Goal: Task Accomplishment & Management: Manage account settings

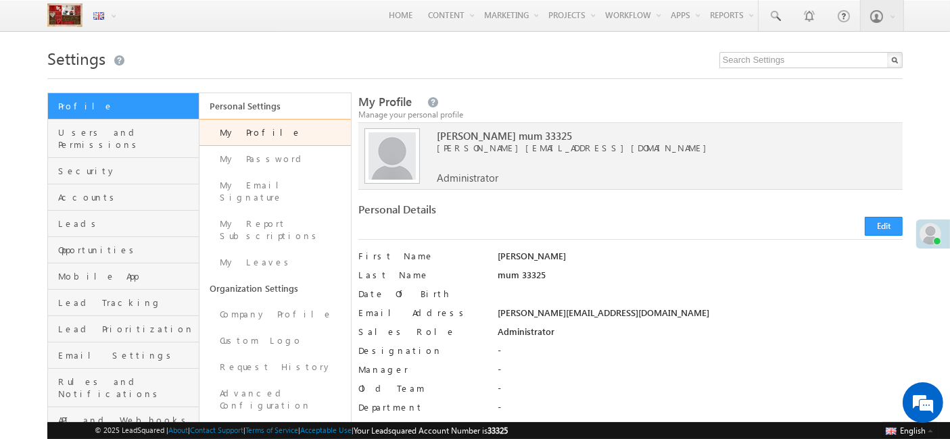
click at [481, 145] on span "harpreet.mum33325@mailinator.com" at bounding box center [654, 148] width 435 height 12
drag, startPoint x: 0, startPoint y: 0, endPoint x: 481, endPoint y: 145, distance: 502.1
click at [481, 145] on span "harpreet.mum33325@mailinator.com" at bounding box center [654, 148] width 435 height 12
copy div "harpreet.mum33325@mailinator.com"
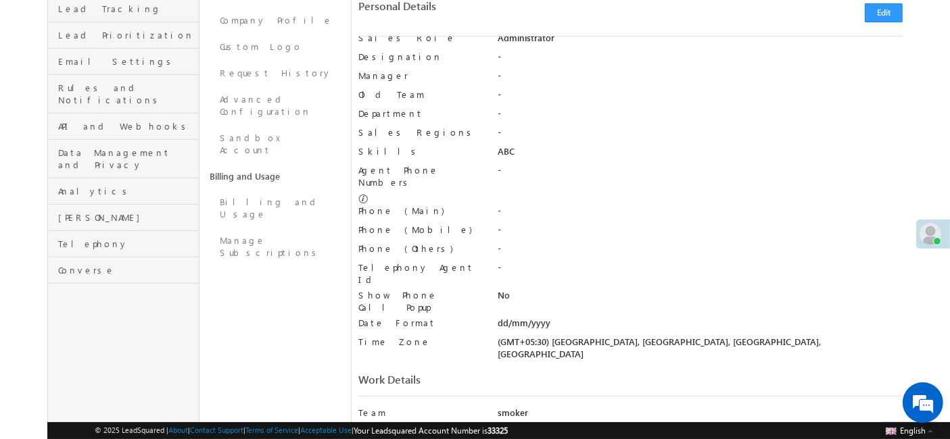
scroll to position [408, 0]
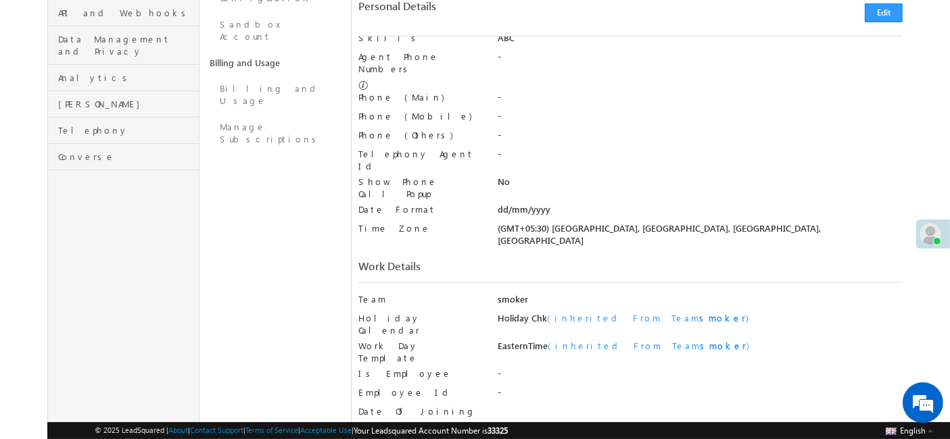
click at [510, 293] on div "smoker" at bounding box center [699, 302] width 405 height 19
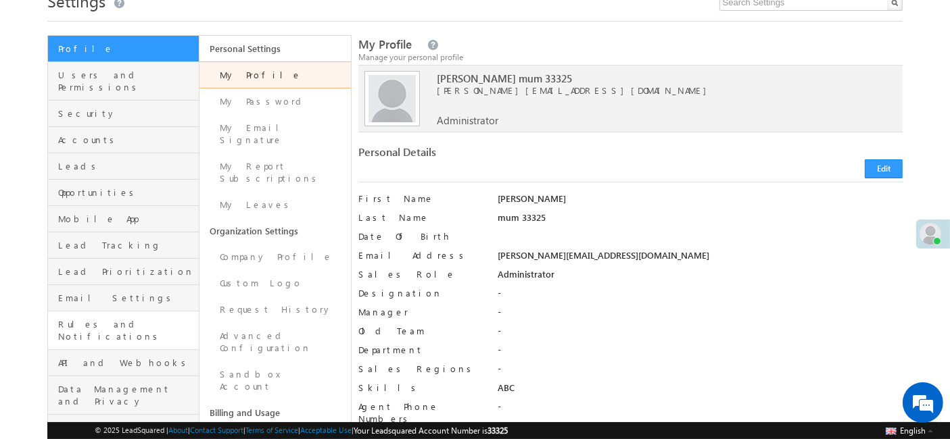
scroll to position [55, 0]
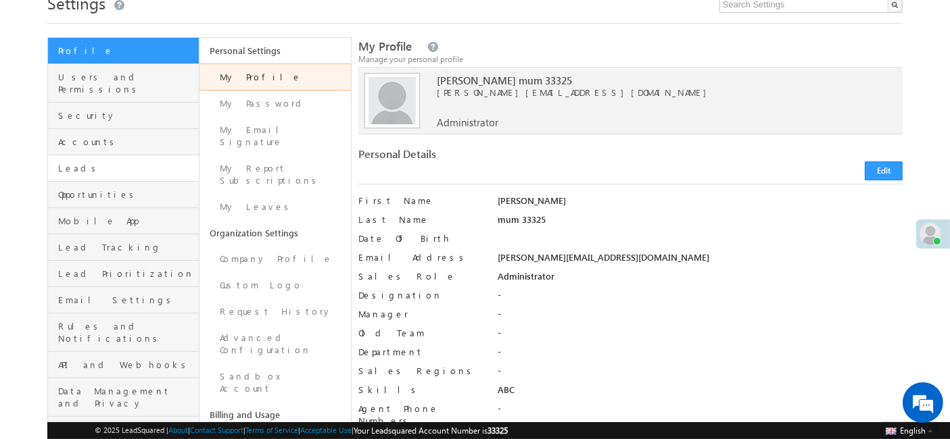
click at [106, 155] on link "Leads" at bounding box center [123, 168] width 151 height 26
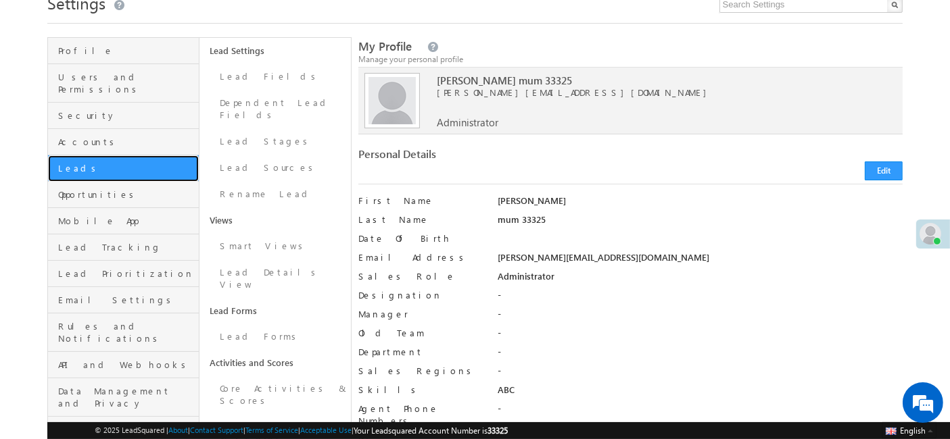
scroll to position [0, 0]
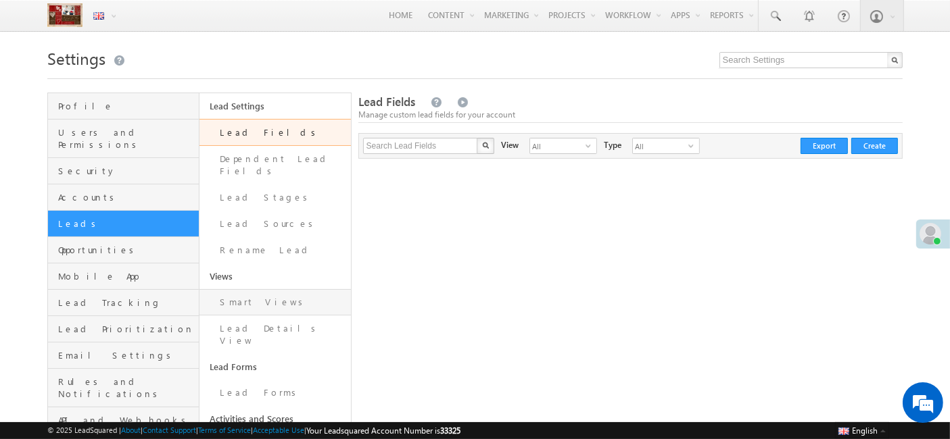
click at [255, 289] on link "Smart Views" at bounding box center [274, 302] width 151 height 26
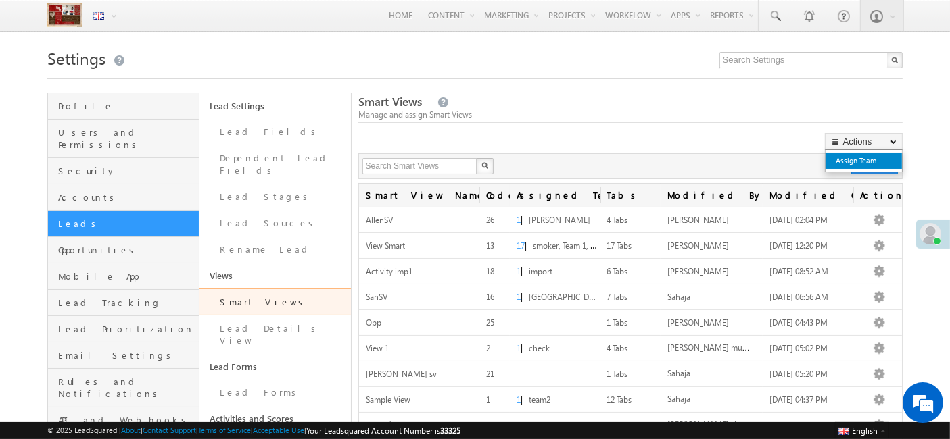
click at [844, 168] on link "Assign Team" at bounding box center [863, 161] width 76 height 16
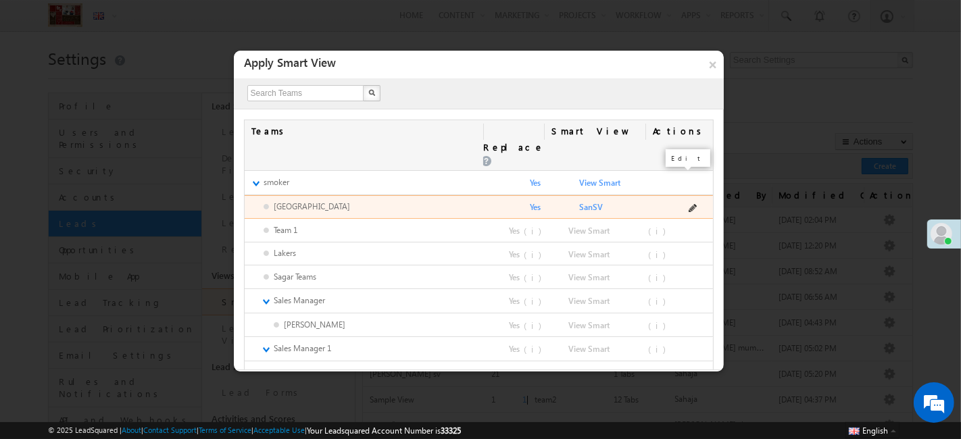
click at [687, 201] on span at bounding box center [692, 206] width 11 height 11
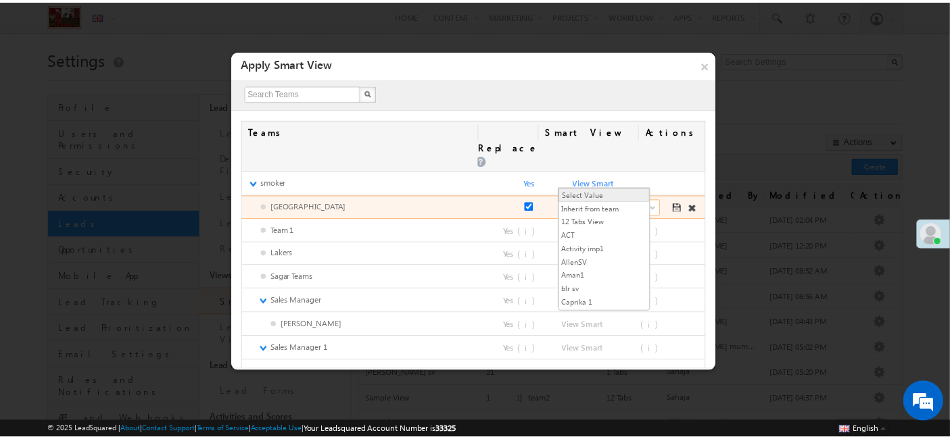
scroll to position [168, 0]
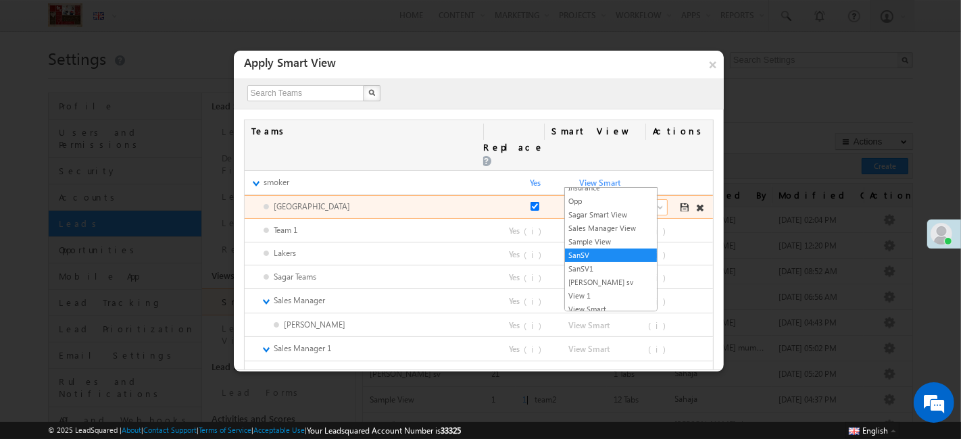
click at [578, 201] on span "SanSV" at bounding box center [618, 207] width 84 height 12
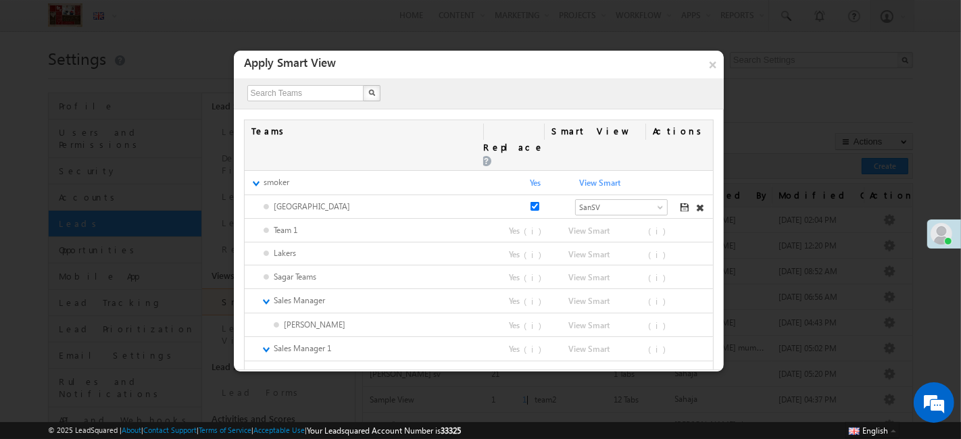
click at [585, 103] on div "X" at bounding box center [479, 93] width 490 height 30
click at [704, 75] on button "×" at bounding box center [713, 65] width 22 height 28
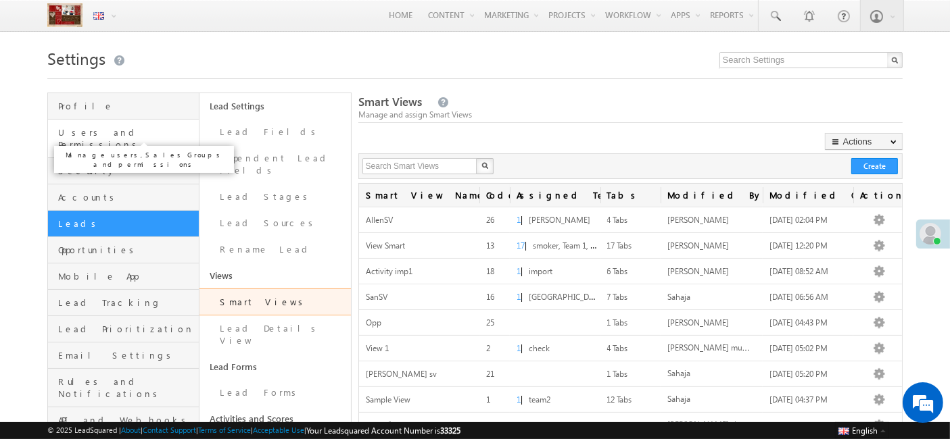
click at [122, 134] on span "Users and Permissions" at bounding box center [126, 138] width 137 height 24
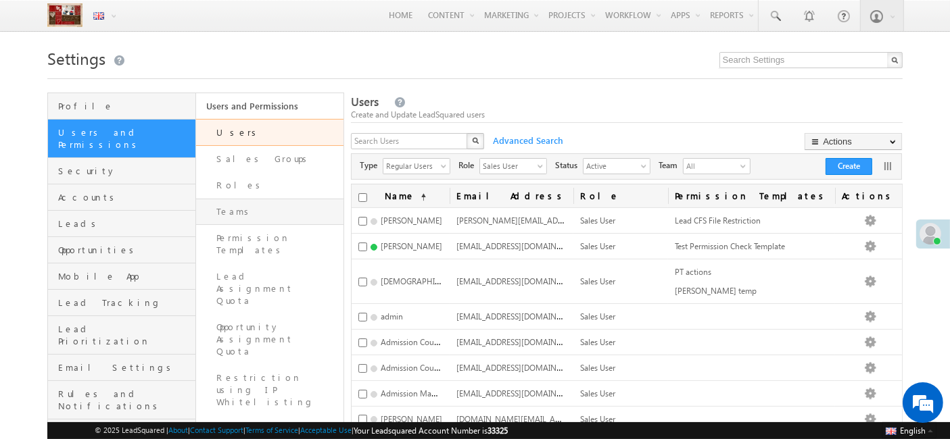
click at [282, 203] on link "Teams" at bounding box center [269, 212] width 147 height 26
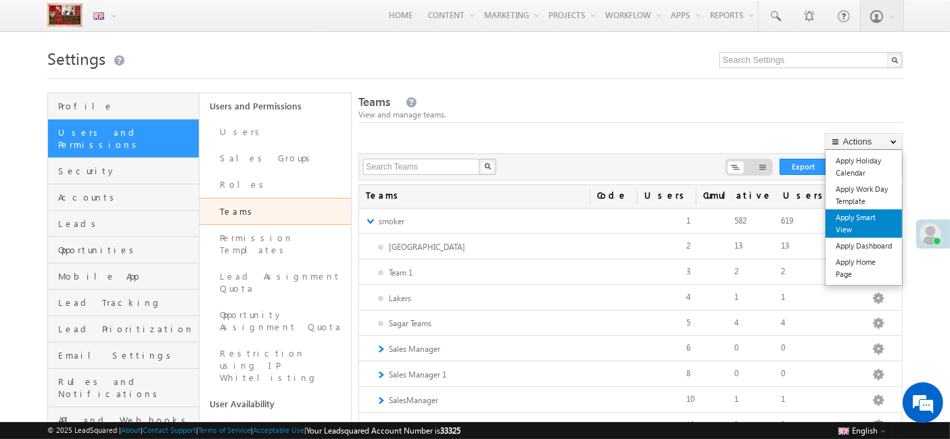
click at [859, 218] on link "Apply Smart View" at bounding box center [863, 224] width 76 height 28
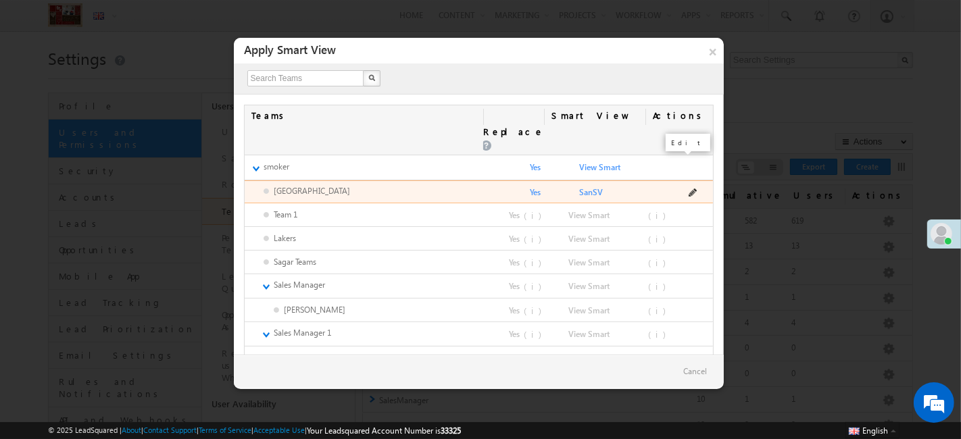
click at [687, 186] on span at bounding box center [692, 191] width 11 height 11
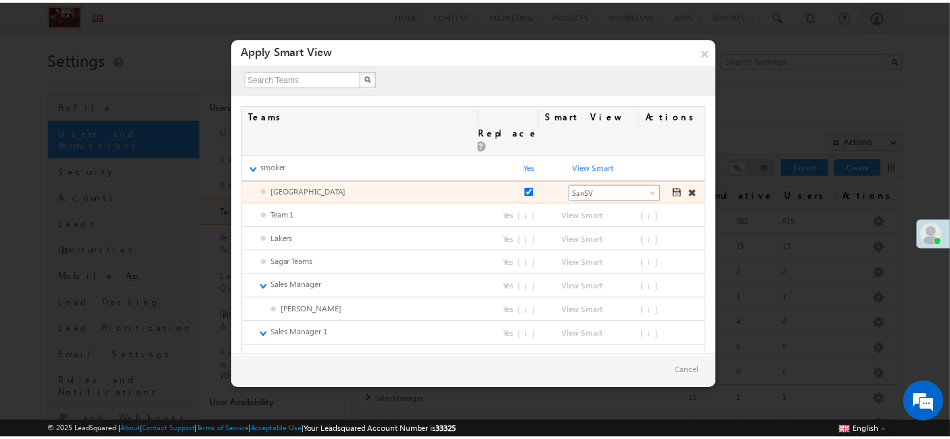
scroll to position [168, 0]
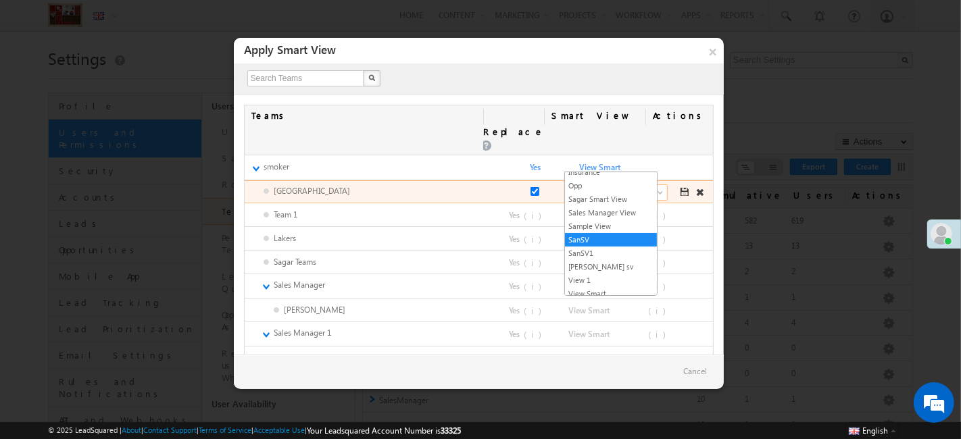
click at [593, 187] on span "SanSV" at bounding box center [618, 193] width 84 height 12
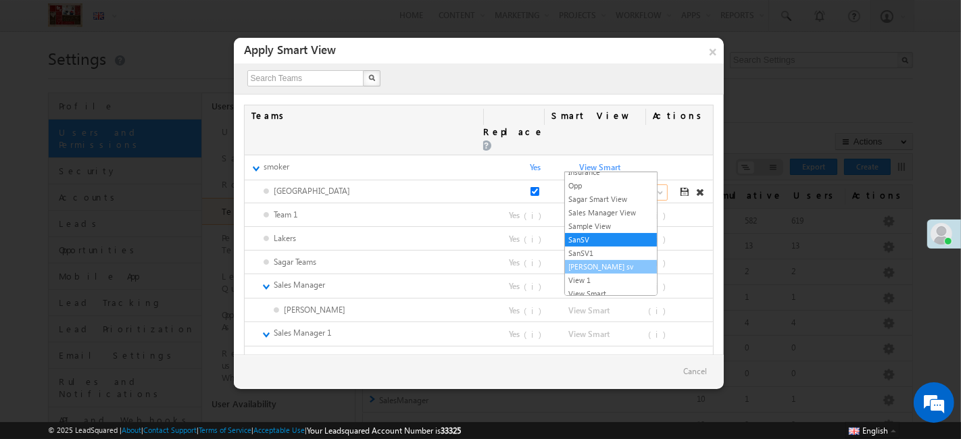
click at [601, 266] on link "[PERSON_NAME] sv" at bounding box center [611, 267] width 92 height 12
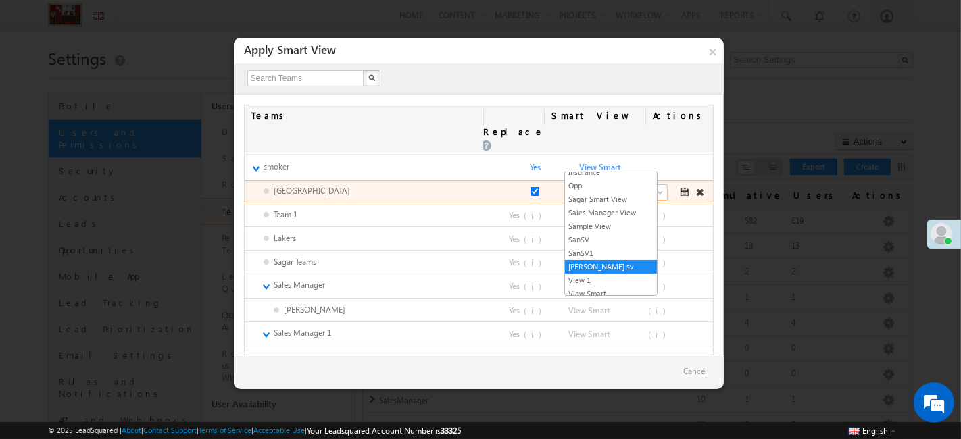
click at [593, 187] on span "[PERSON_NAME] sv" at bounding box center [618, 193] width 84 height 12
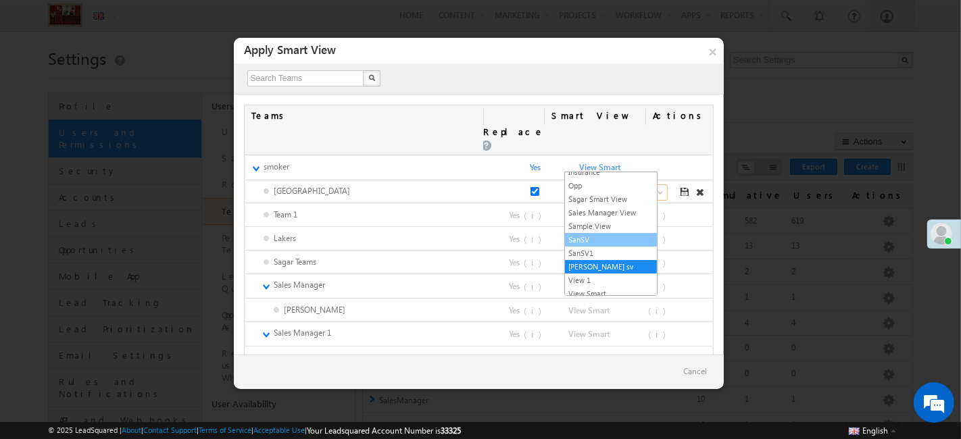
click at [590, 235] on link "SanSV" at bounding box center [611, 240] width 92 height 12
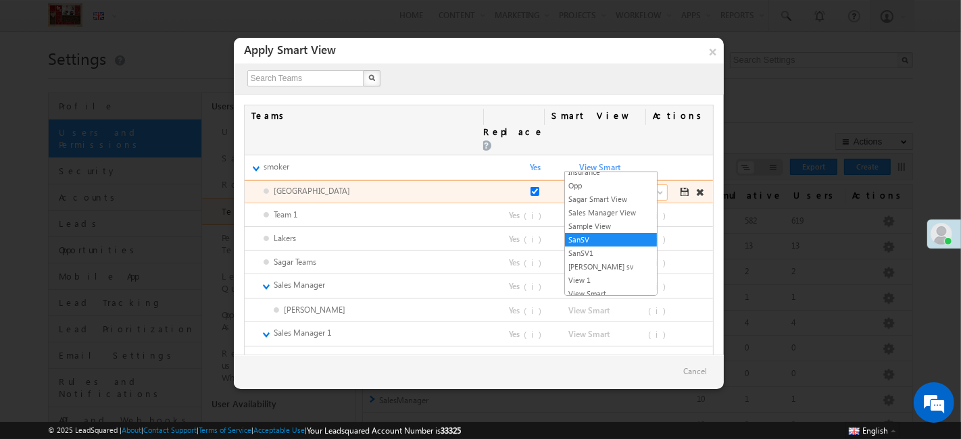
click at [579, 187] on span "SanSV" at bounding box center [618, 193] width 84 height 12
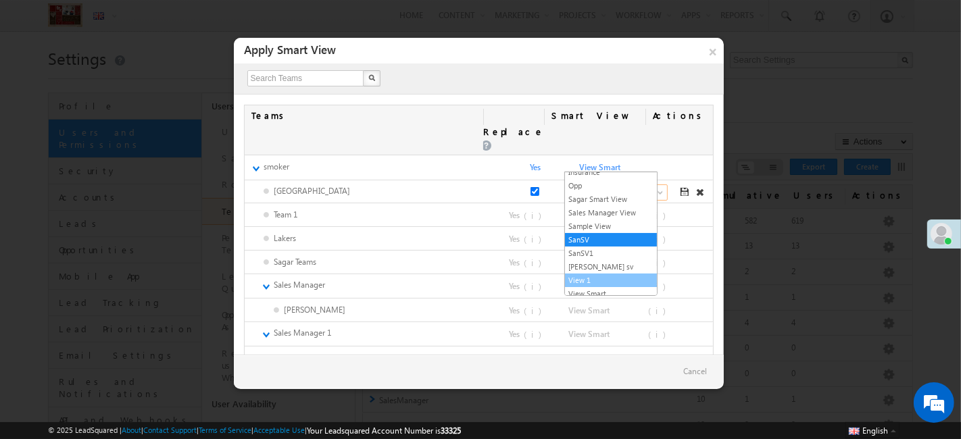
click at [608, 278] on link "View 1" at bounding box center [611, 280] width 92 height 12
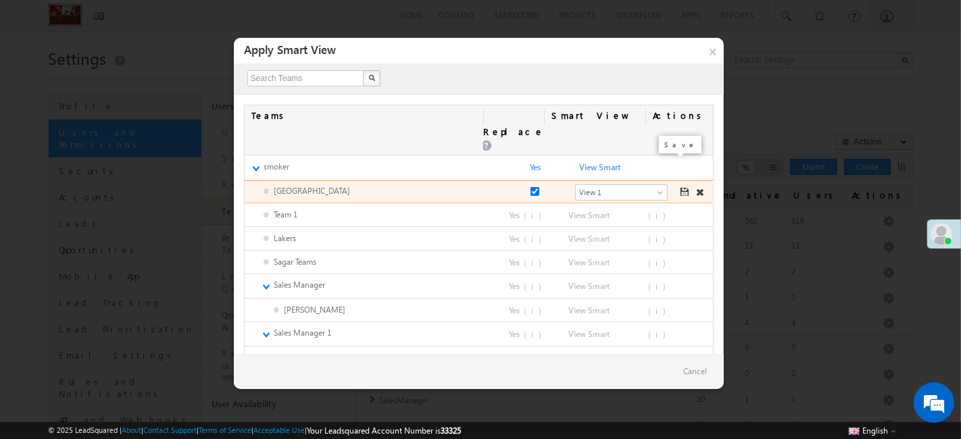
click at [681, 188] on span at bounding box center [686, 192] width 11 height 8
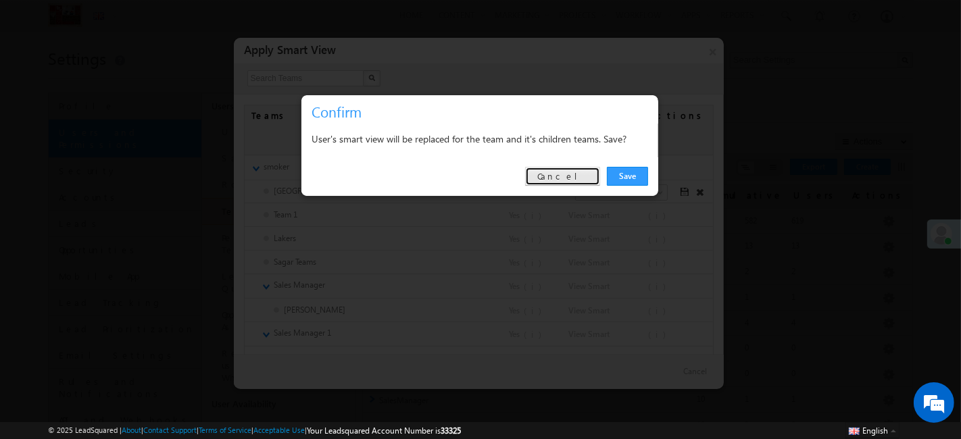
click at [583, 171] on link "Cancel" at bounding box center [562, 176] width 75 height 19
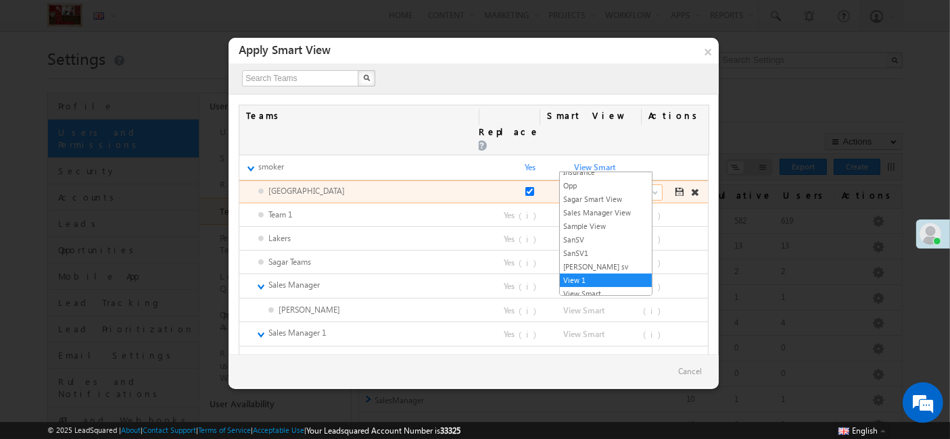
click at [651, 190] on span at bounding box center [656, 195] width 11 height 11
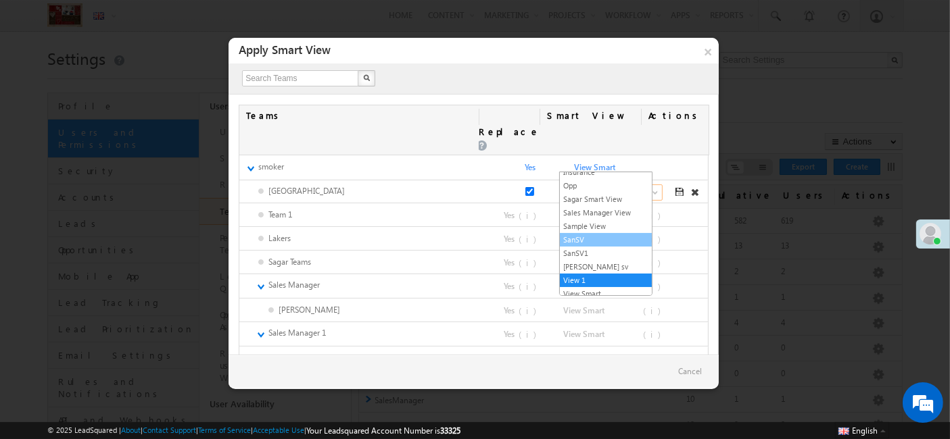
click at [610, 234] on link "SanSV" at bounding box center [606, 240] width 92 height 12
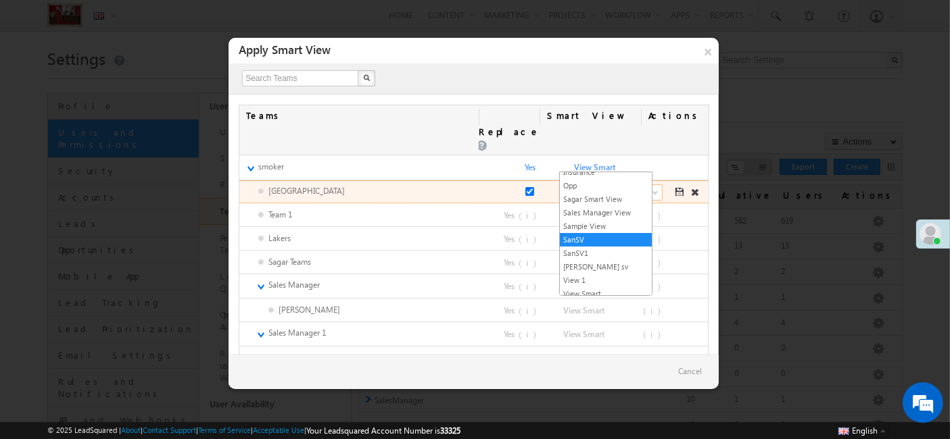
click at [606, 187] on span "SanSV" at bounding box center [612, 193] width 84 height 12
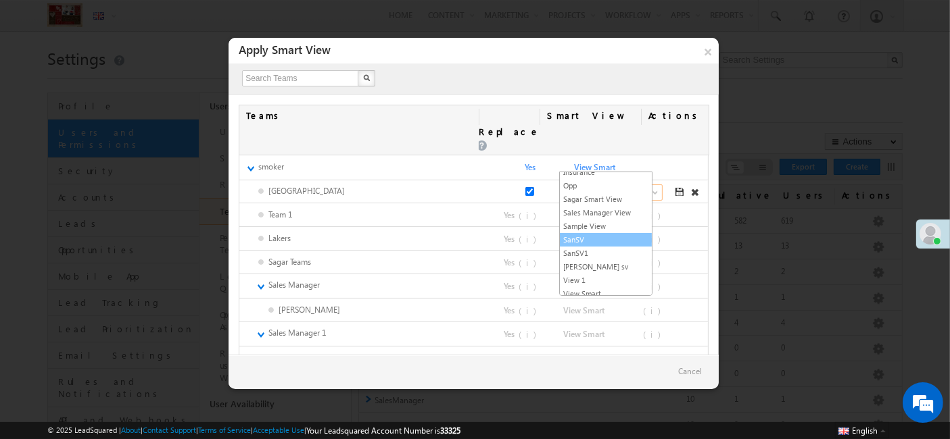
click at [591, 238] on link "SanSV" at bounding box center [606, 240] width 92 height 12
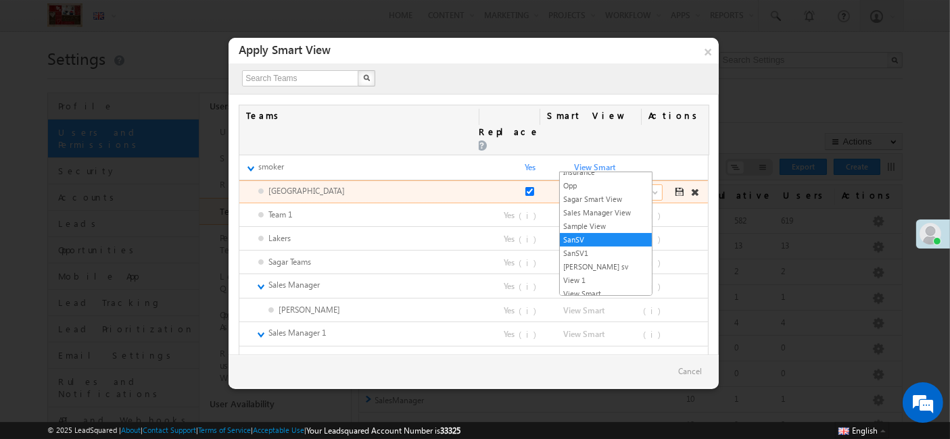
click at [609, 187] on span "SanSV" at bounding box center [612, 193] width 84 height 12
